Goal: Information Seeking & Learning: Learn about a topic

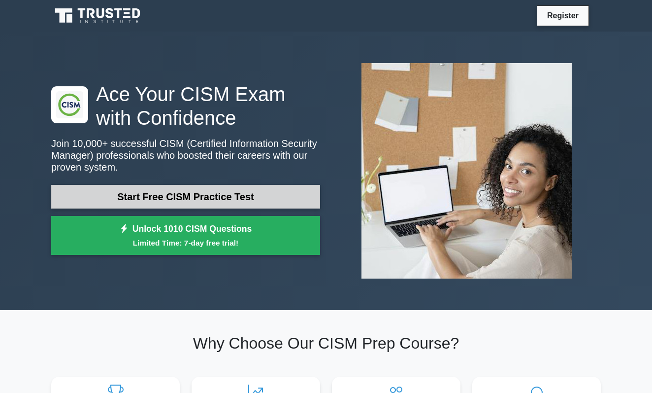
click at [160, 197] on link "Start Free CISM Practice Test" at bounding box center [185, 197] width 269 height 24
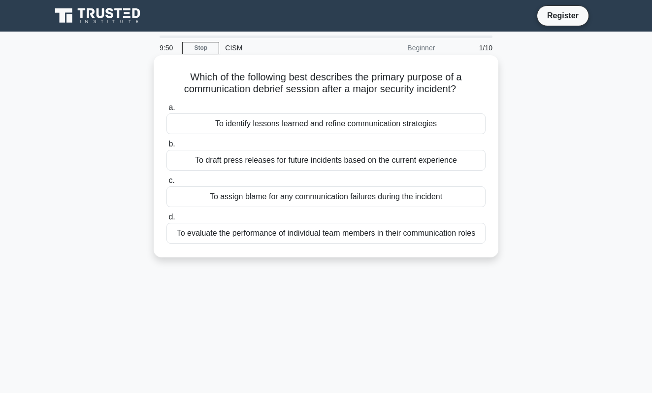
click at [269, 124] on div "To identify lessons learned and refine communication strategies" at bounding box center [326, 123] width 319 height 21
click at [167, 111] on input "a. To identify lessons learned and refine communication strategies" at bounding box center [167, 107] width 0 height 6
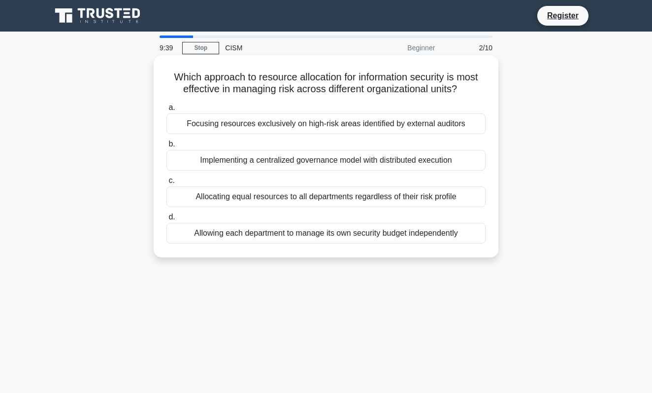
click at [297, 159] on div "Implementing a centralized governance model with distributed execution" at bounding box center [326, 160] width 319 height 21
click at [167, 147] on input "b. Implementing a centralized governance model with distributed execution" at bounding box center [167, 144] width 0 height 6
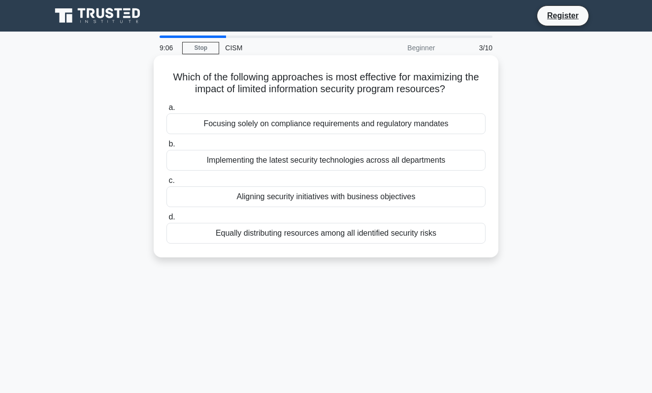
click at [340, 235] on div "Equally distributing resources among all identified security risks" at bounding box center [326, 233] width 319 height 21
click at [167, 220] on input "d. Equally distributing resources among all identified security risks" at bounding box center [167, 217] width 0 height 6
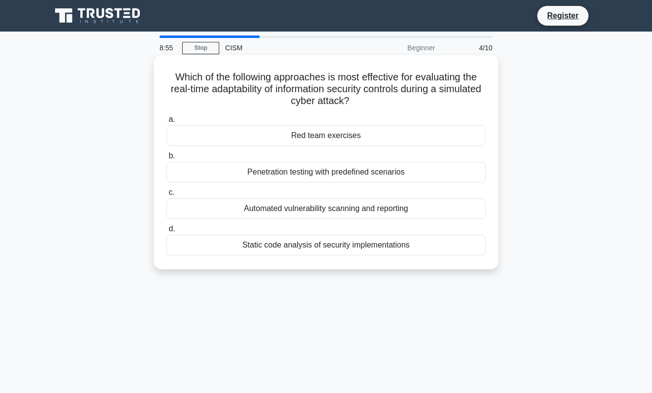
click at [383, 138] on div "Red team exercises" at bounding box center [326, 135] width 319 height 21
click at [167, 123] on input "a. Red team exercises" at bounding box center [167, 119] width 0 height 6
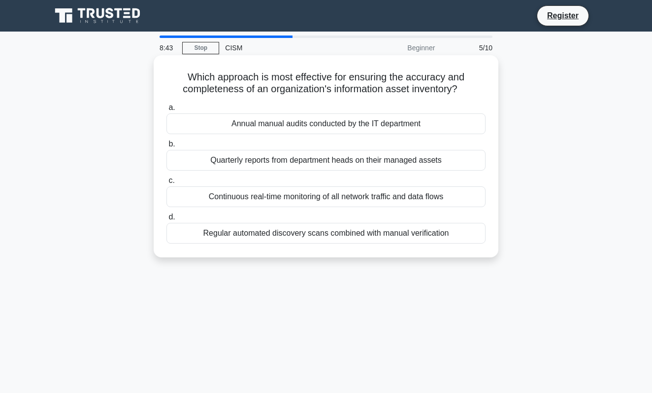
click at [393, 236] on div "Regular automated discovery scans combined with manual verification" at bounding box center [326, 233] width 319 height 21
click at [167, 220] on input "d. Regular automated discovery scans combined with manual verification" at bounding box center [167, 217] width 0 height 6
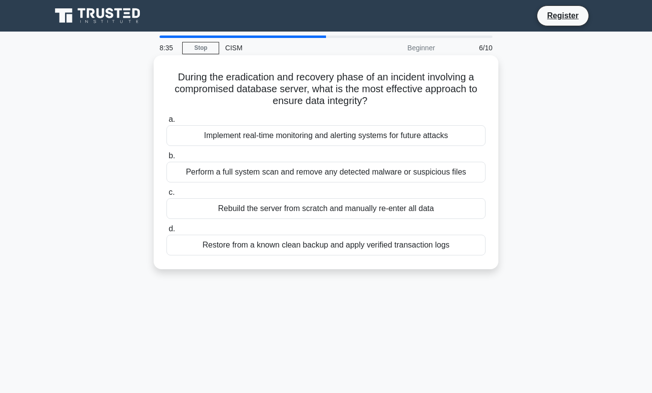
click at [400, 242] on div "Restore from a known clean backup and apply verified transaction logs" at bounding box center [326, 245] width 319 height 21
click at [167, 232] on input "d. Restore from a known clean backup and apply verified transaction logs" at bounding box center [167, 229] width 0 height 6
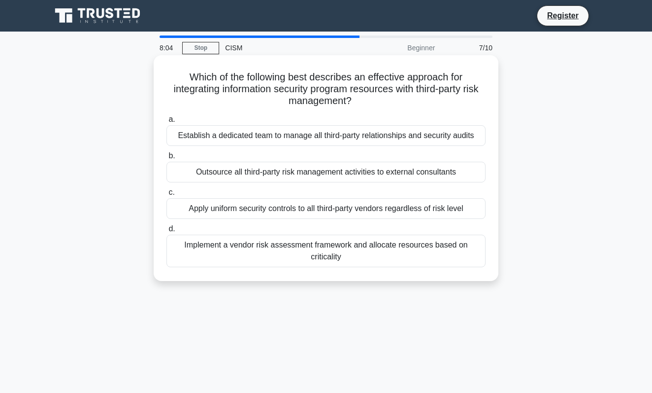
click at [404, 134] on div "Establish a dedicated team to manage all third-party relationships and security…" at bounding box center [326, 135] width 319 height 21
click at [167, 123] on input "a. Establish a dedicated team to manage all third-party relationships and secur…" at bounding box center [167, 119] width 0 height 6
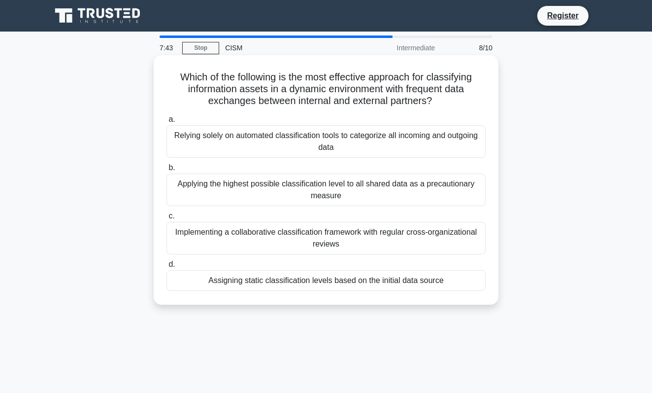
click at [412, 239] on div "Implementing a collaborative classification framework with regular cross-organi…" at bounding box center [326, 238] width 319 height 33
click at [167, 219] on input "c. Implementing a collaborative classification framework with regular cross-org…" at bounding box center [167, 216] width 0 height 6
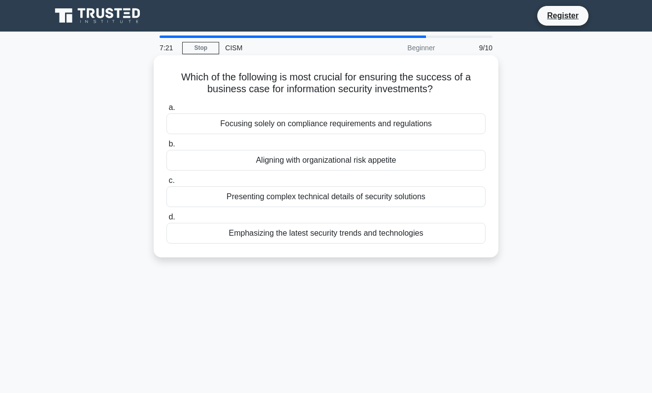
click at [419, 161] on div "Aligning with organizational risk appetite" at bounding box center [326, 160] width 319 height 21
click at [167, 147] on input "b. Aligning with organizational risk appetite" at bounding box center [167, 144] width 0 height 6
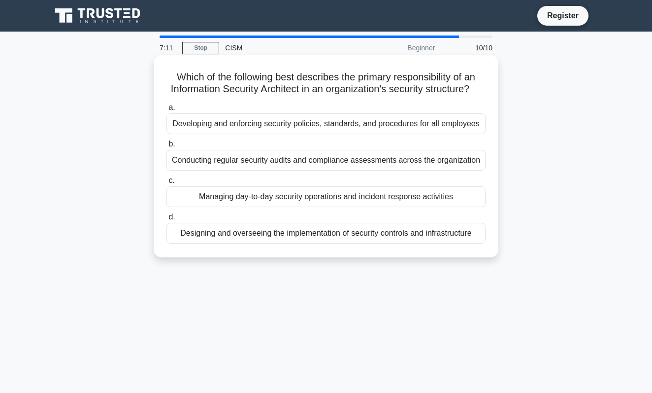
click at [449, 234] on div "Designing and overseeing the implementation of security controls and infrastruc…" at bounding box center [326, 233] width 319 height 21
click at [167, 220] on input "d. Designing and overseeing the implementation of security controls and infrast…" at bounding box center [167, 217] width 0 height 6
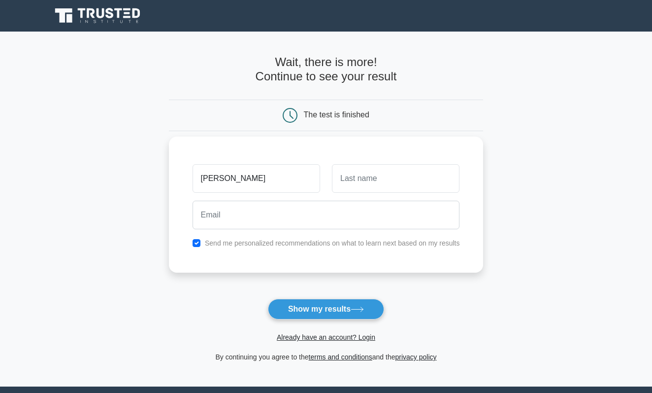
type input "kyler"
type input "reese"
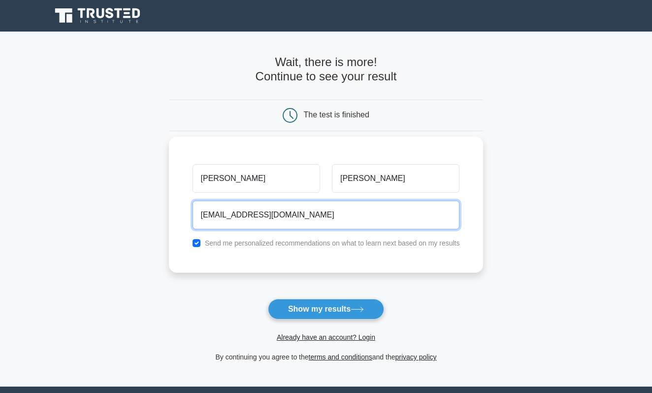
type input "getbent@gmaiul.com"
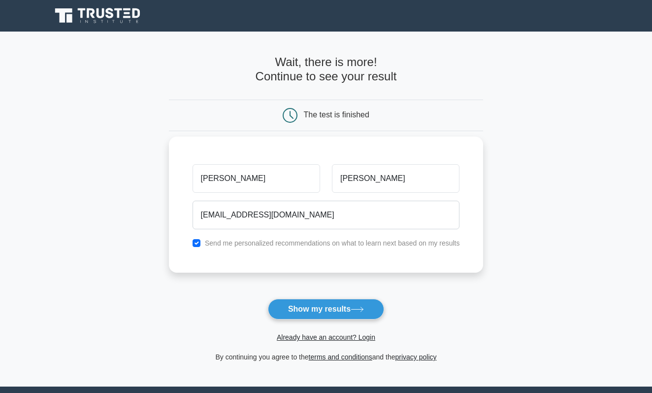
click at [210, 237] on div "Send me personalized recommendations on what to learn next based on my results" at bounding box center [326, 243] width 279 height 12
click at [201, 242] on input "checkbox" at bounding box center [197, 243] width 8 height 8
checkbox input "false"
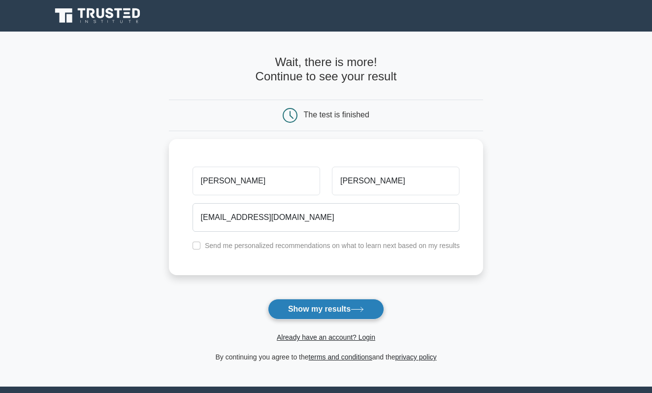
click at [324, 312] on button "Show my results" at bounding box center [326, 309] width 116 height 21
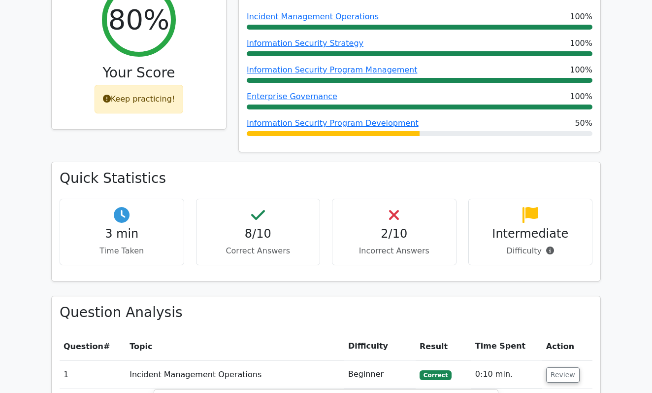
scroll to position [452, 0]
click at [394, 206] on icon at bounding box center [394, 214] width 10 height 16
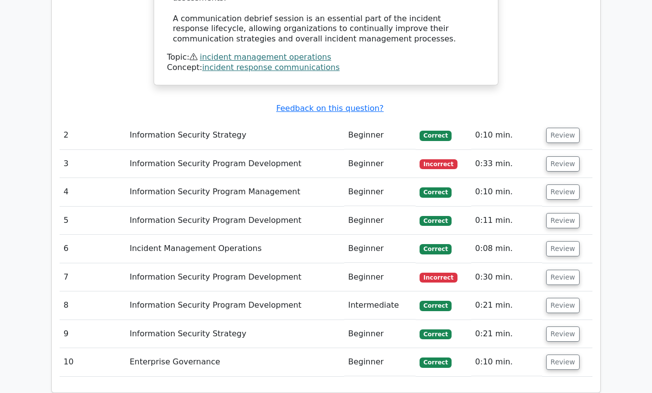
scroll to position [1252, 0]
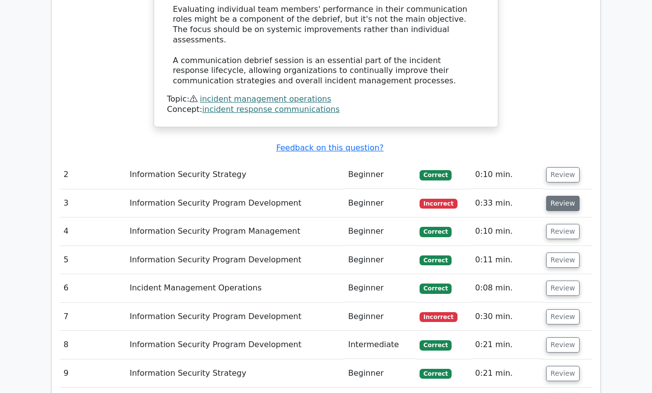
click at [546, 196] on button "Review" at bounding box center [563, 203] width 34 height 15
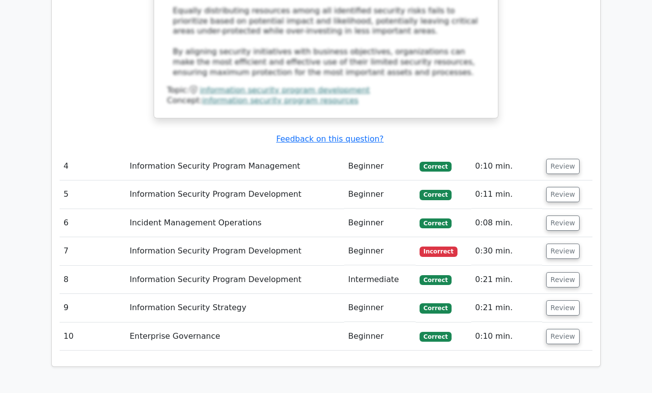
scroll to position [1916, 0]
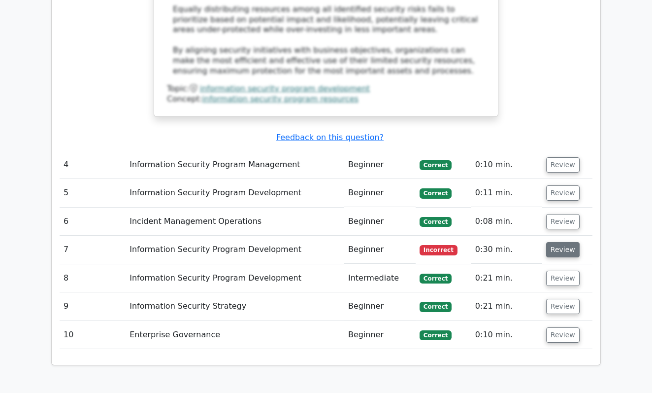
click at [554, 242] on button "Review" at bounding box center [563, 249] width 34 height 15
